Goal: Task Accomplishment & Management: Manage account settings

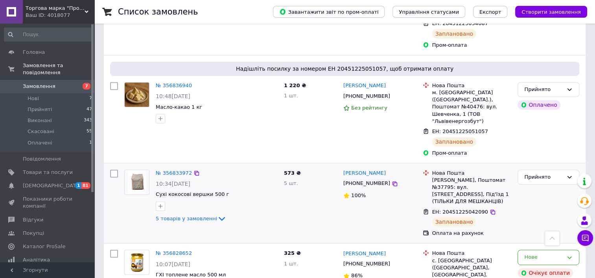
scroll to position [354, 0]
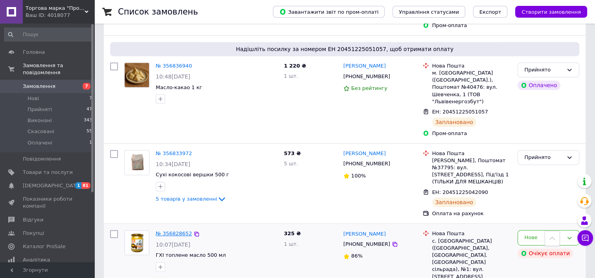
click at [172, 231] on link "№ 356828652" at bounding box center [174, 234] width 36 height 6
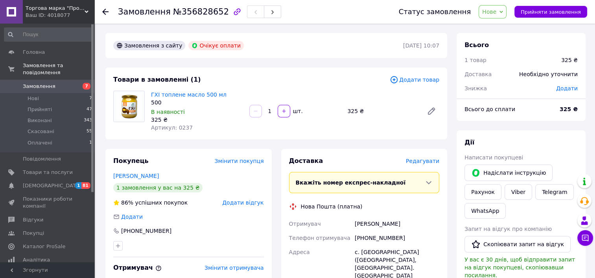
click at [507, 15] on span "Нове" at bounding box center [493, 11] width 28 height 13
click at [507, 66] on li "Оплачено" at bounding box center [497, 63] width 36 height 12
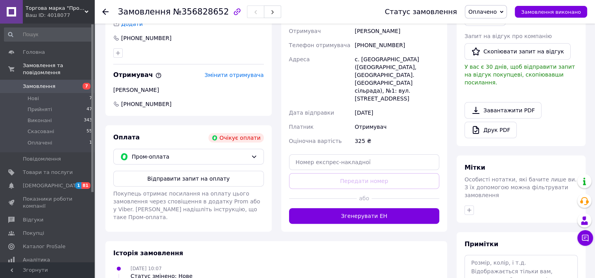
scroll to position [197, 0]
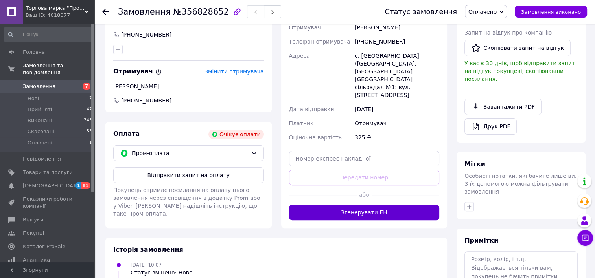
click at [374, 205] on button "Згенерувати ЕН" at bounding box center [364, 213] width 151 height 16
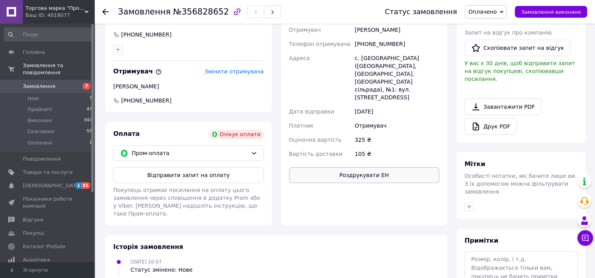
click at [374, 168] on button "Роздрукувати ЕН" at bounding box center [364, 176] width 151 height 16
click at [393, 192] on div "Доставка Редагувати Нова Пошта (платна) Номер накладної 20451225186130 Статус в…" at bounding box center [364, 88] width 166 height 273
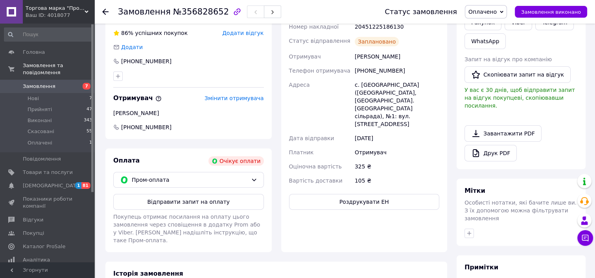
scroll to position [118, 0]
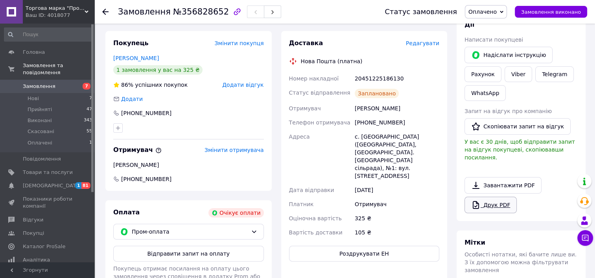
click at [494, 199] on link "Друк PDF" at bounding box center [490, 205] width 52 height 17
click at [503, 11] on icon at bounding box center [502, 12] width 4 height 4
click at [496, 28] on li "Прийнято" at bounding box center [485, 28] width 41 height 12
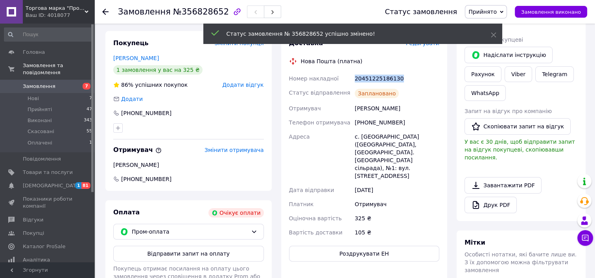
drag, startPoint x: 354, startPoint y: 77, endPoint x: 429, endPoint y: 74, distance: 74.4
click at [429, 74] on div "20451225186130" at bounding box center [397, 79] width 88 height 14
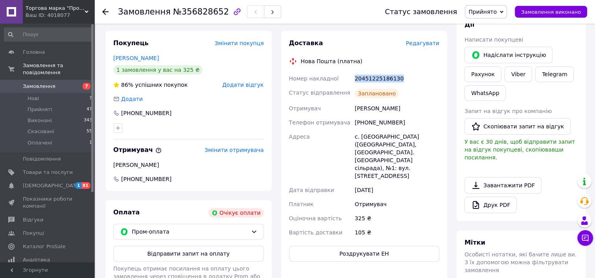
copy div "20451225186130"
